Goal: Task Accomplishment & Management: Manage account settings

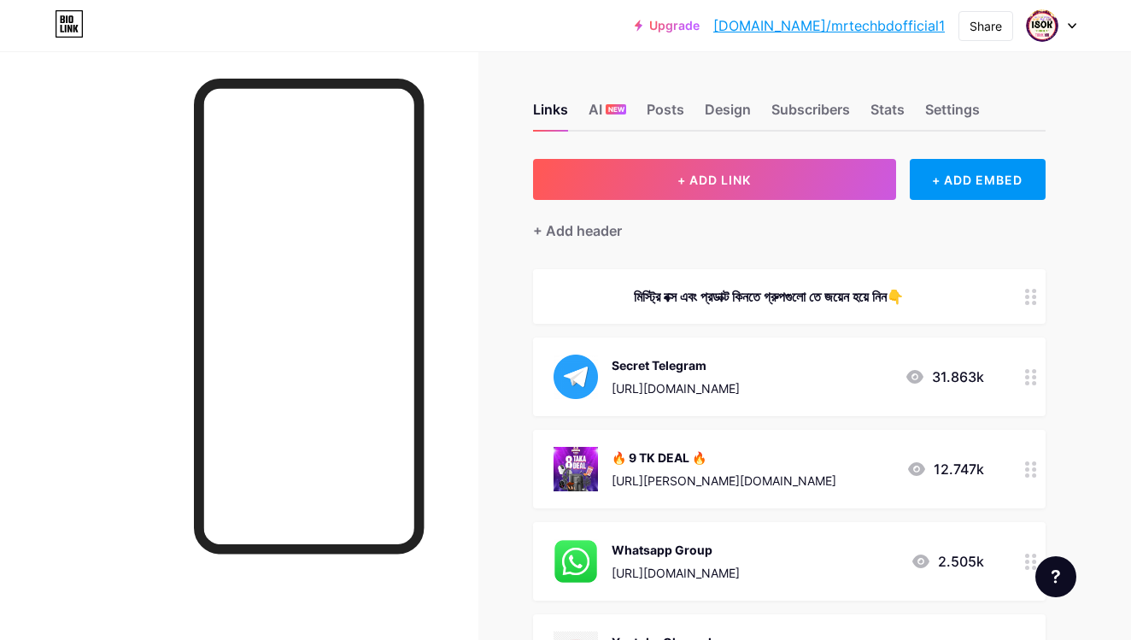
click at [700, 22] on link "Upgrade" at bounding box center [667, 26] width 65 height 14
click at [1069, 27] on icon at bounding box center [1072, 26] width 9 height 6
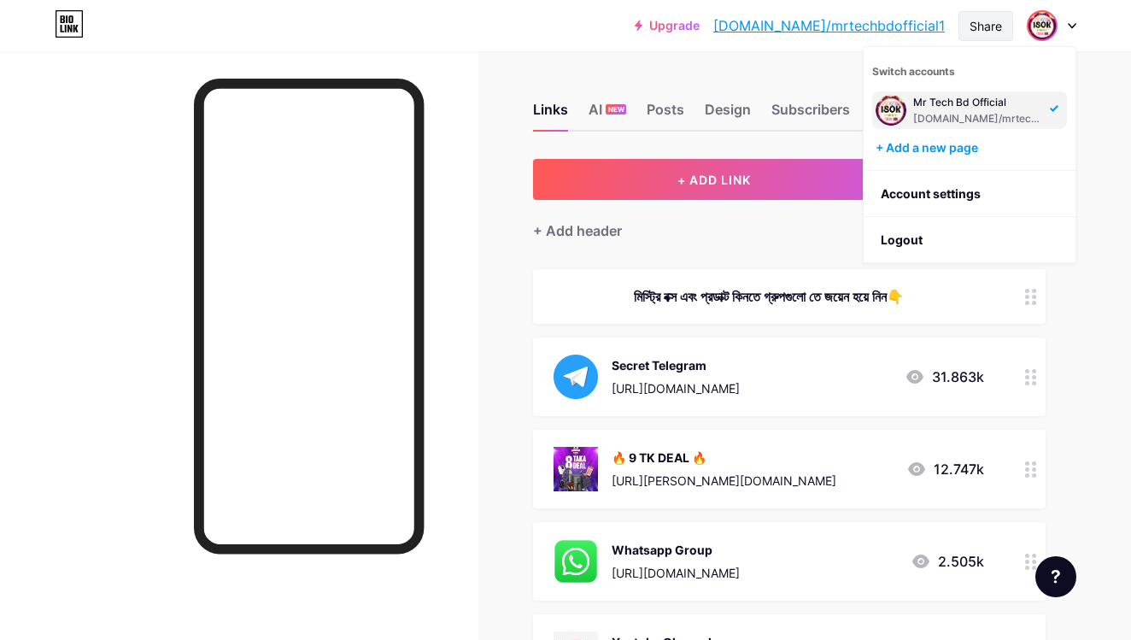
click at [994, 25] on div "Share" at bounding box center [986, 26] width 32 height 18
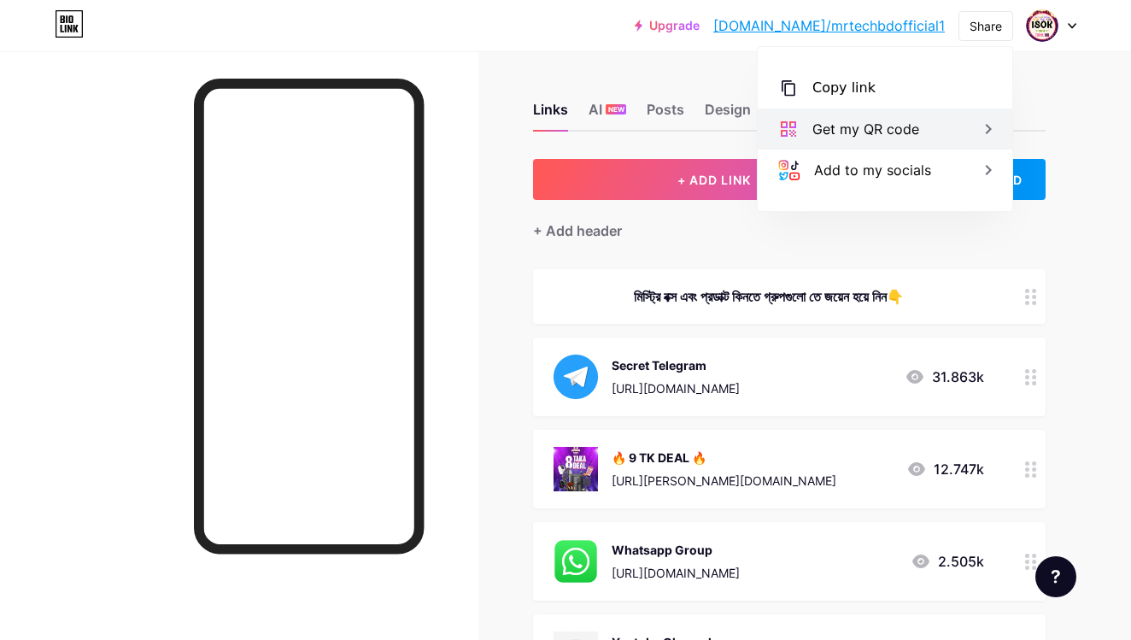
click at [949, 119] on div "Get my QR code" at bounding box center [885, 129] width 255 height 41
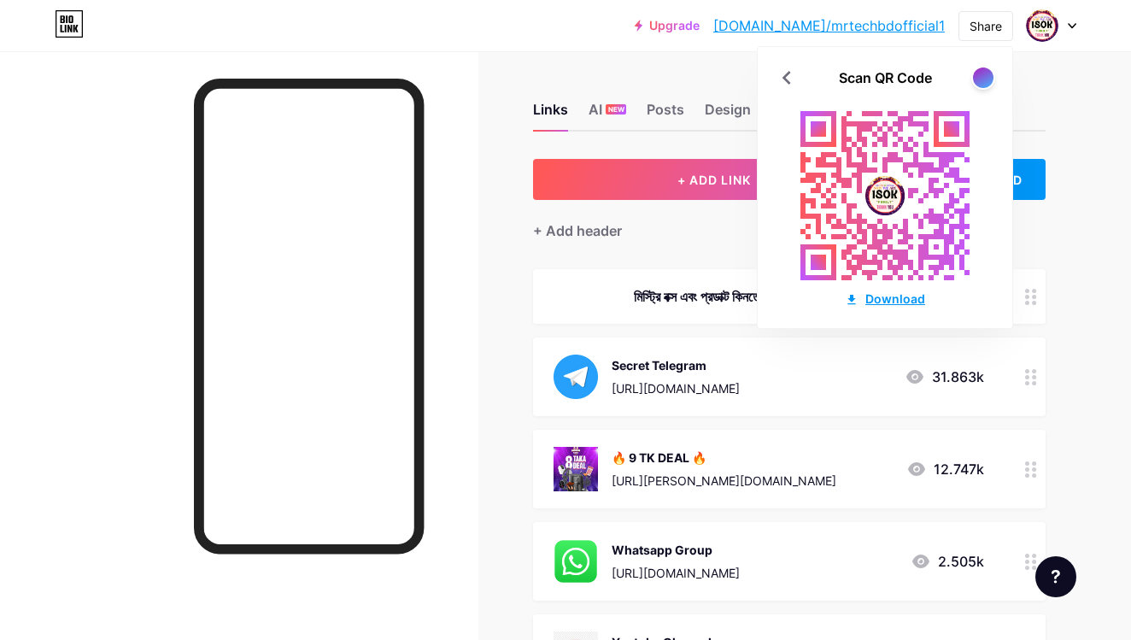
click at [899, 296] on div "Download" at bounding box center [885, 299] width 80 height 18
click at [1043, 21] on img at bounding box center [1042, 25] width 27 height 27
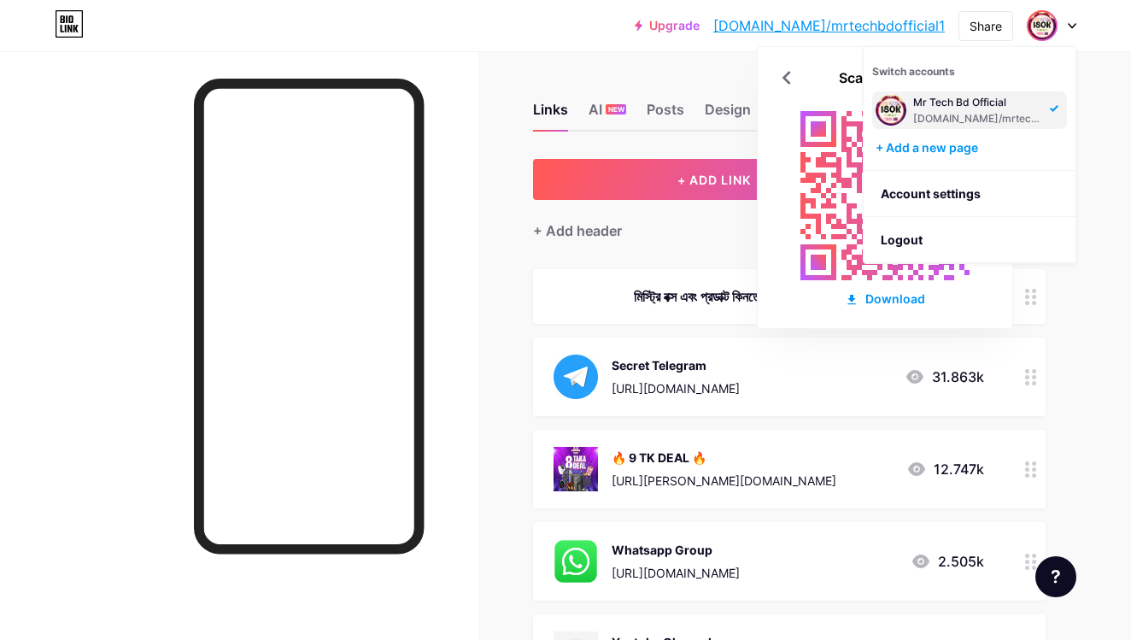
click at [1047, 115] on div "Mr Tech Bd Official bio.link/mrtechbdofficial1" at bounding box center [969, 110] width 195 height 38
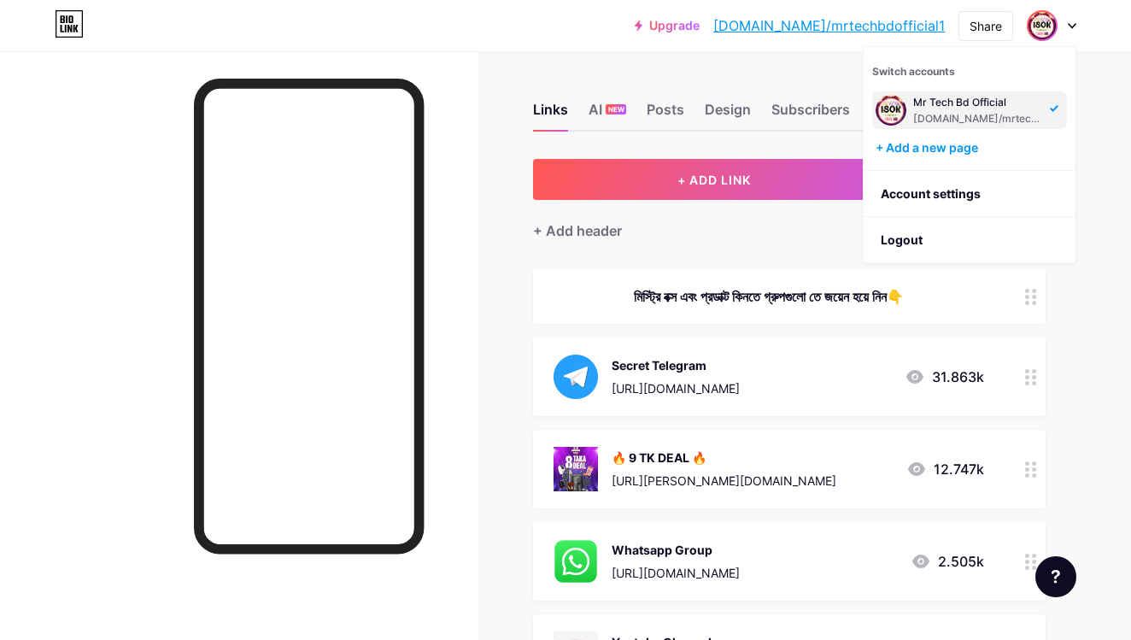
click at [1127, 34] on div "Upgrade bio.link/mrtech... bio.link/mrtechbdofficial1 Share Switch accounts Mr …" at bounding box center [565, 25] width 1131 height 31
